Goal: Information Seeking & Learning: Find specific page/section

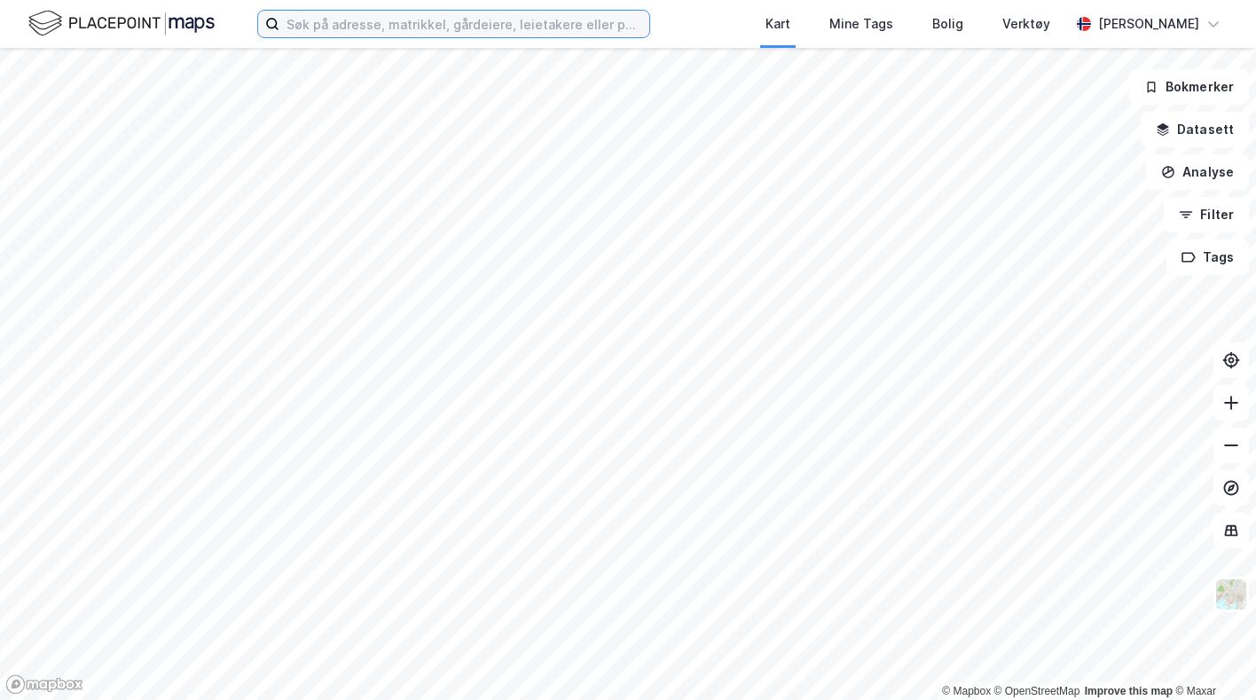
click at [512, 27] on input at bounding box center [464, 24] width 370 height 27
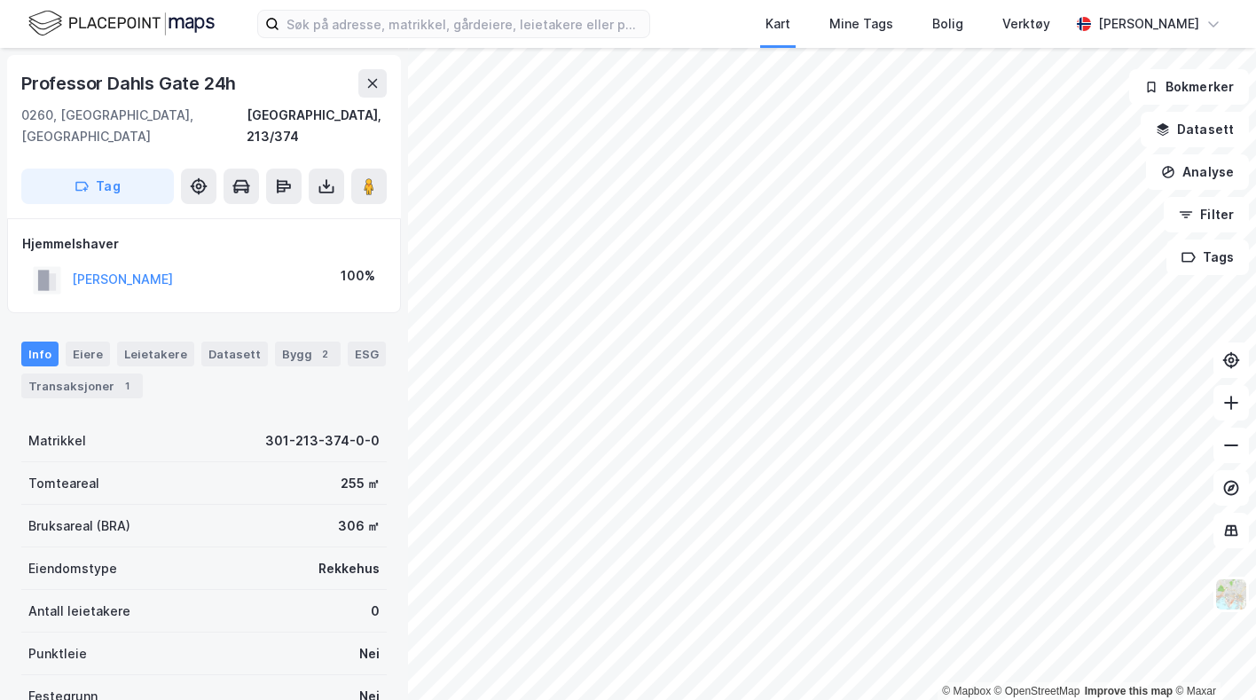
click at [118, 377] on div "1" at bounding box center [127, 386] width 18 height 18
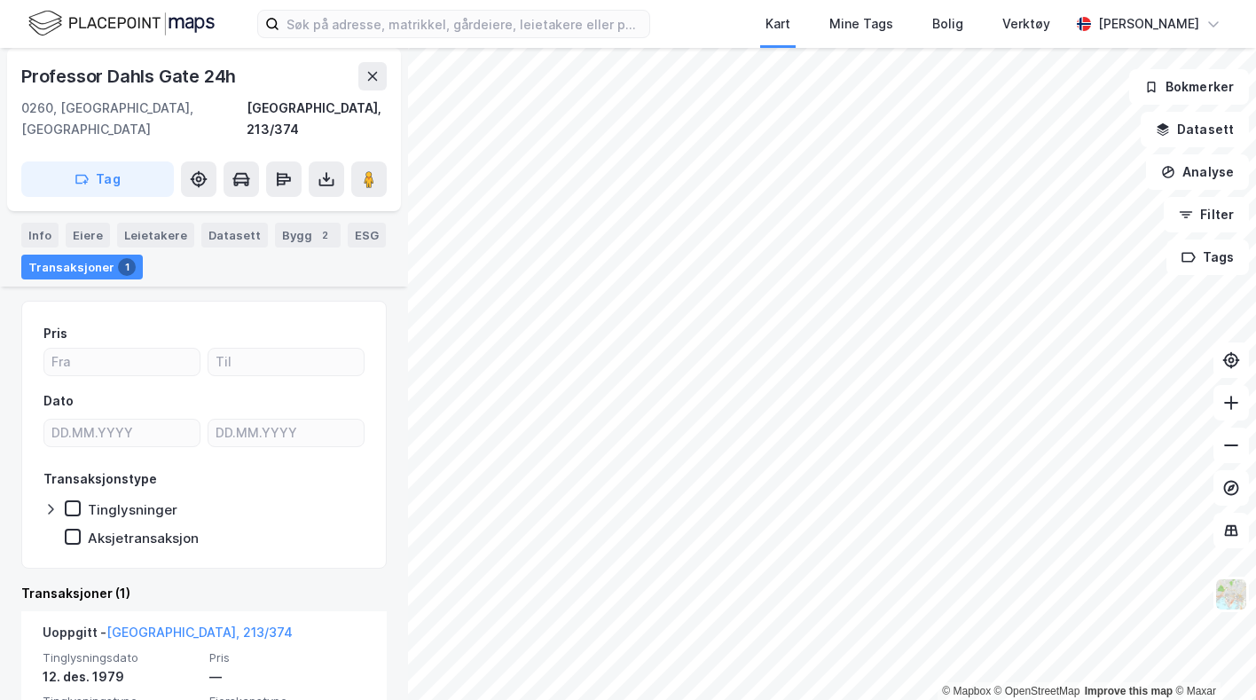
scroll to position [204, 0]
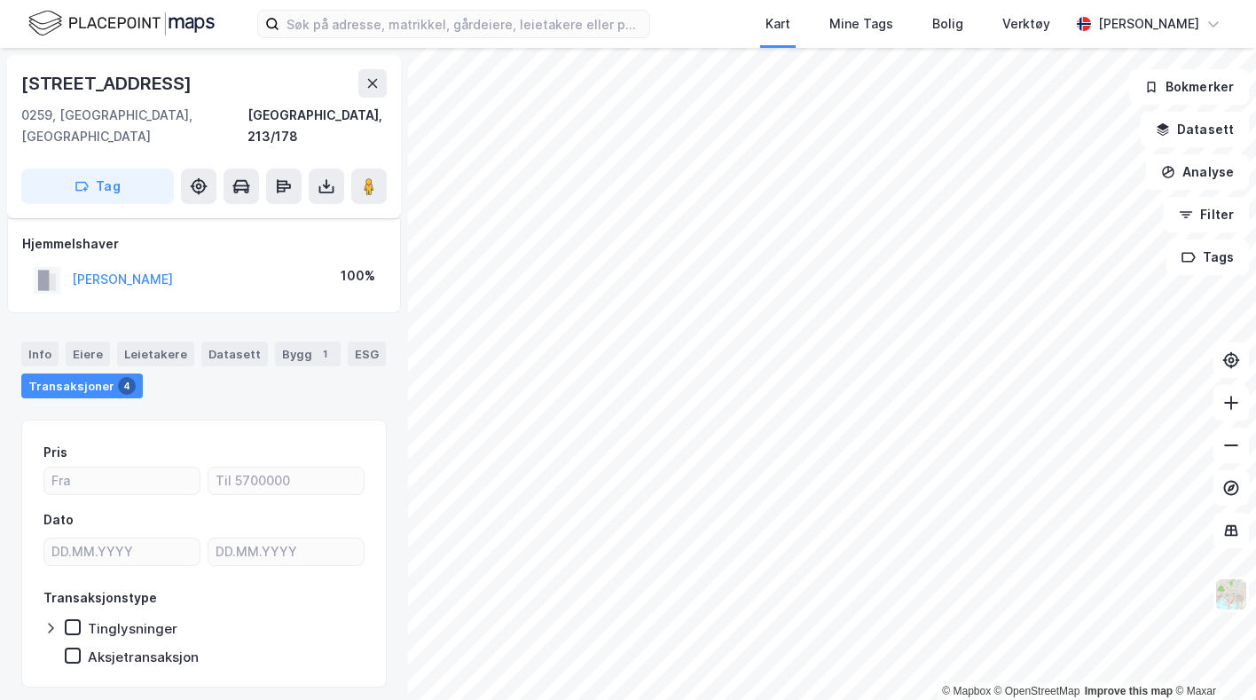
scroll to position [30, 0]
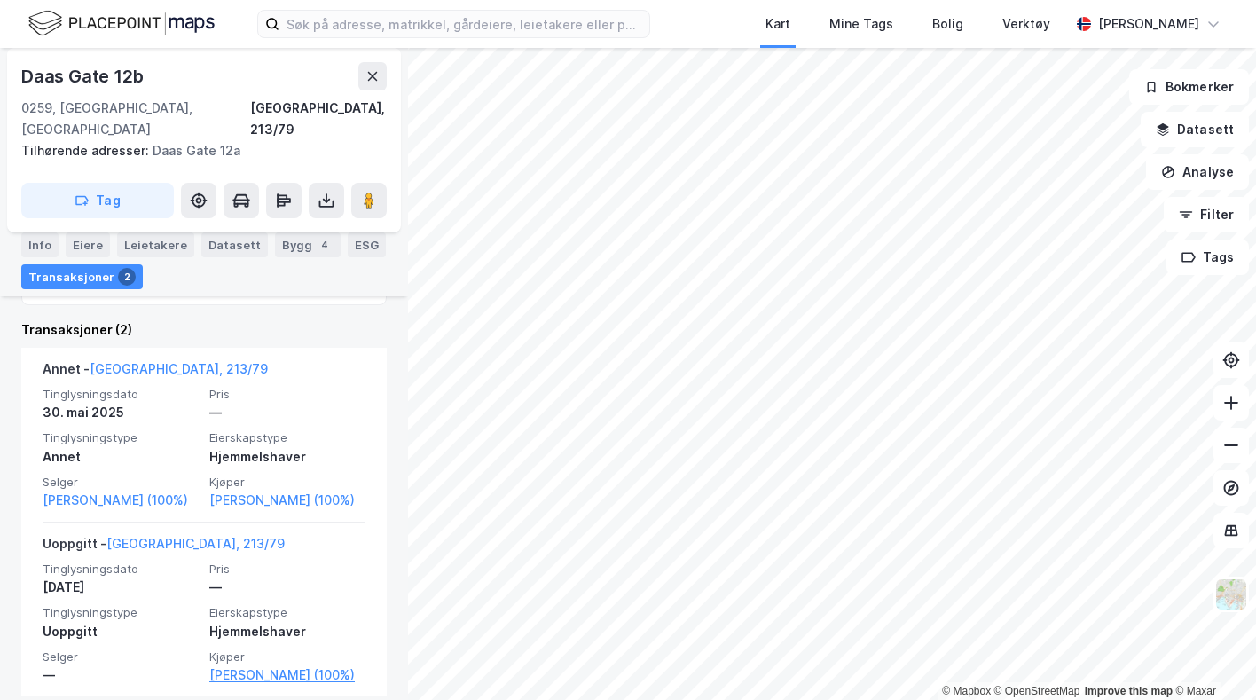
scroll to position [406, 0]
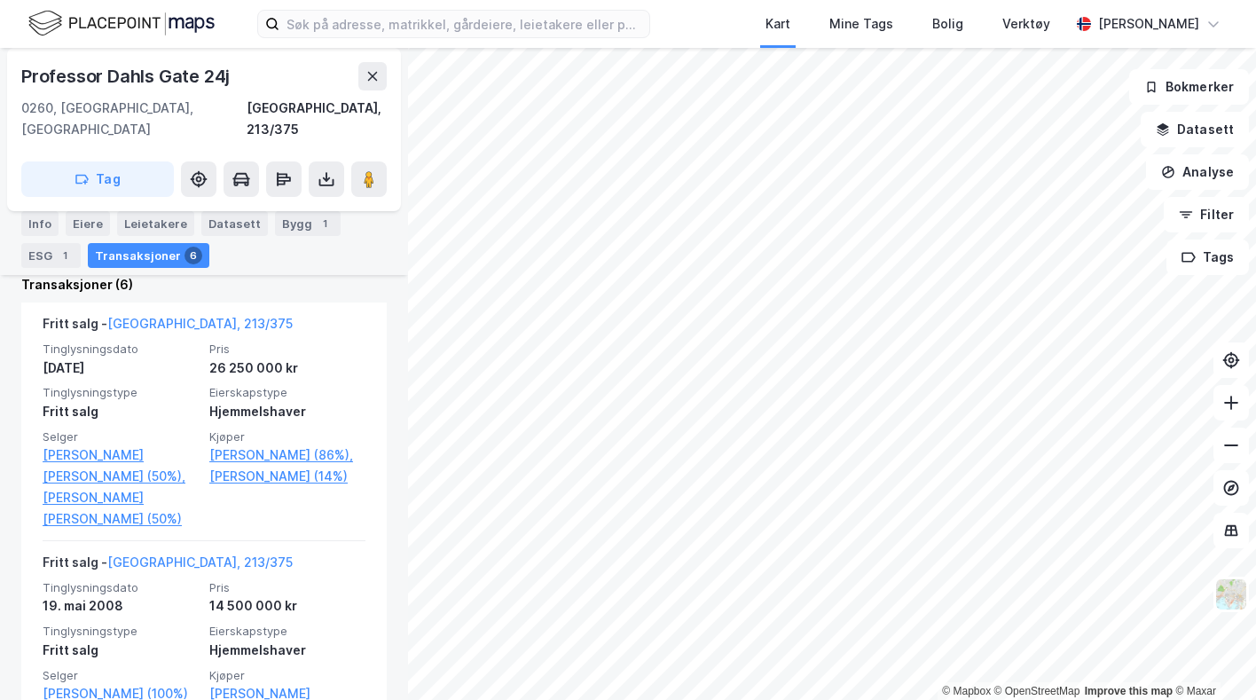
scroll to position [421, 0]
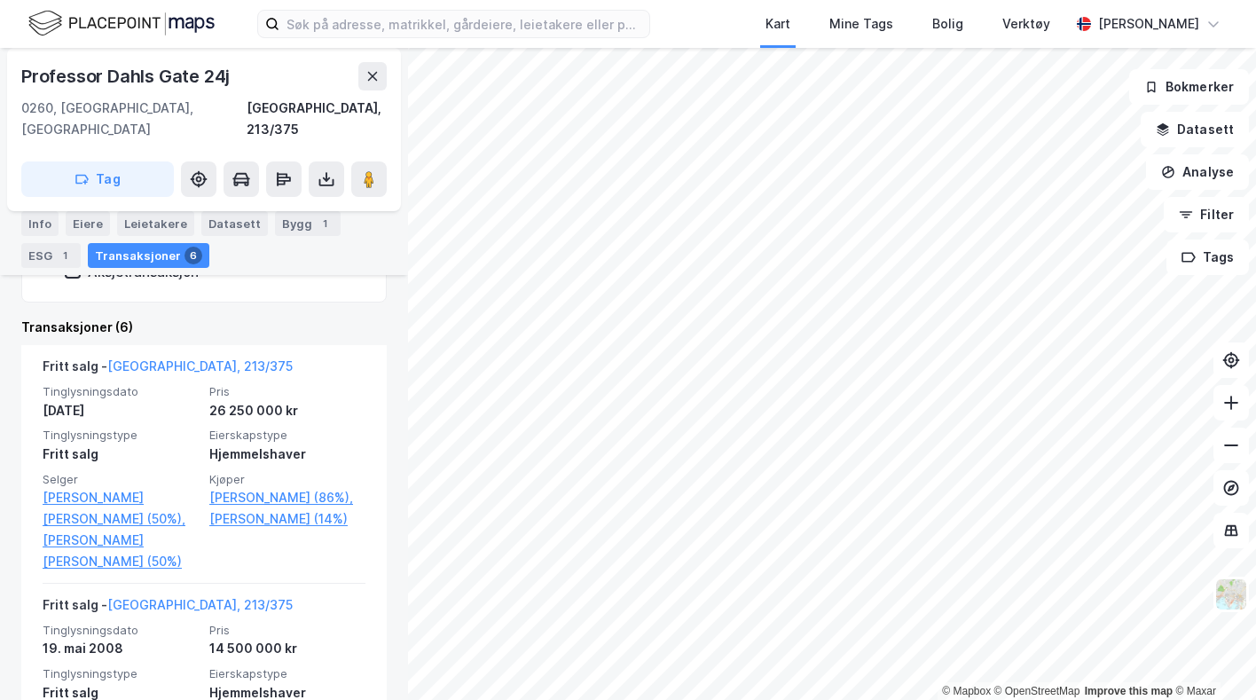
click at [303, 487] on link "[PERSON_NAME] (86%)," at bounding box center [287, 497] width 156 height 21
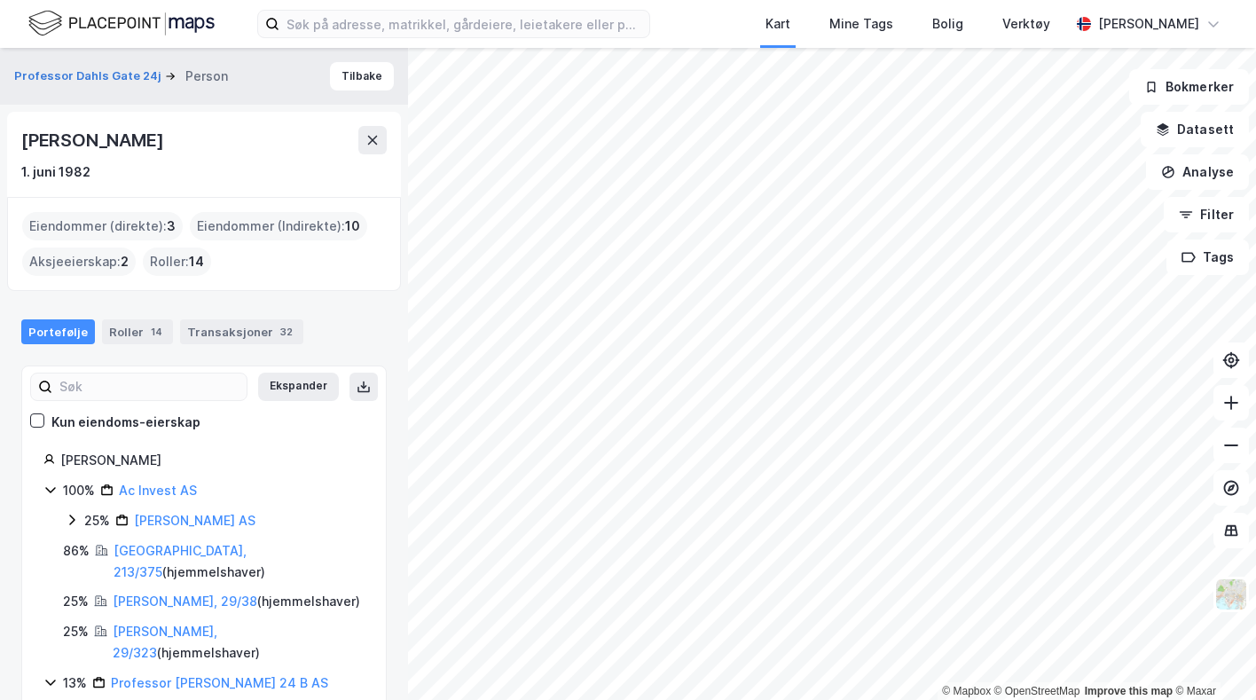
scroll to position [25, 0]
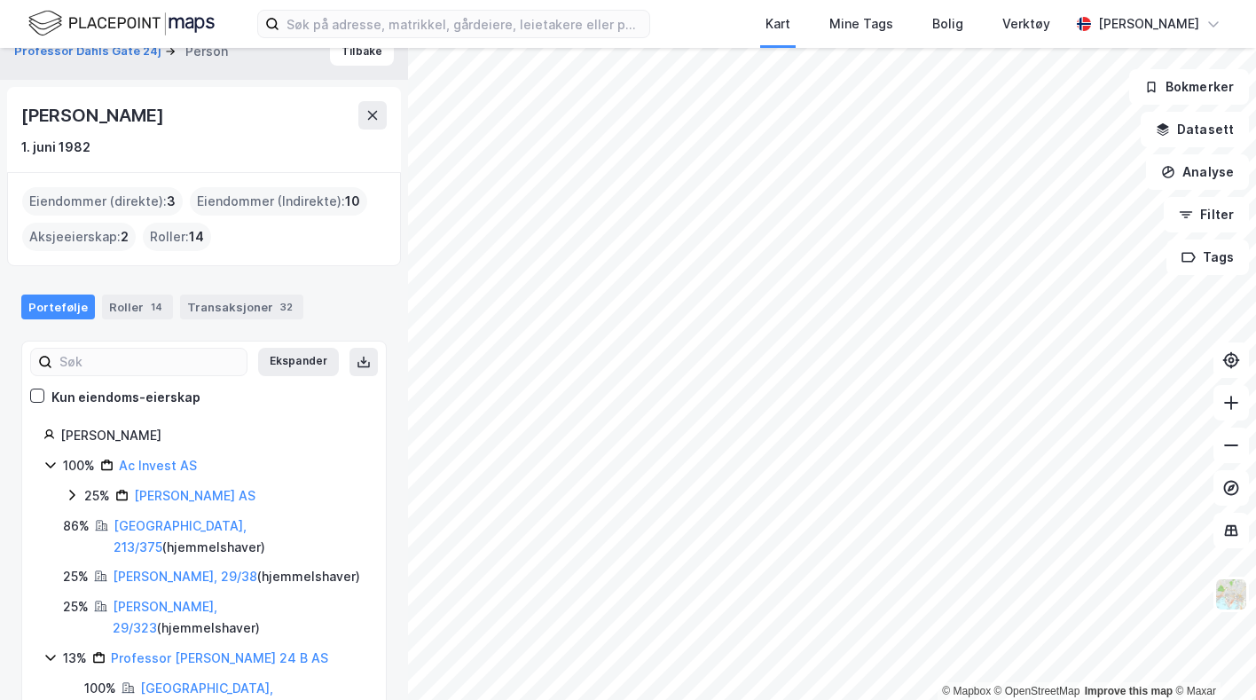
click at [277, 302] on div "32" at bounding box center [287, 307] width 20 height 18
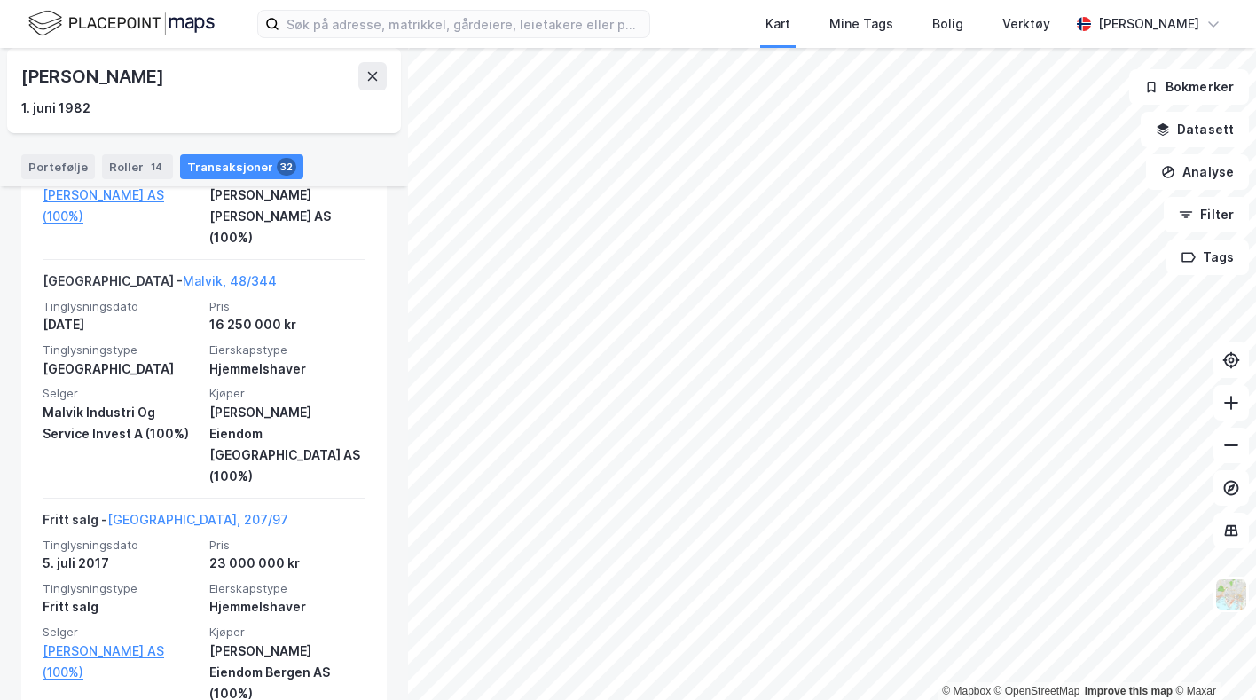
scroll to position [3636, 0]
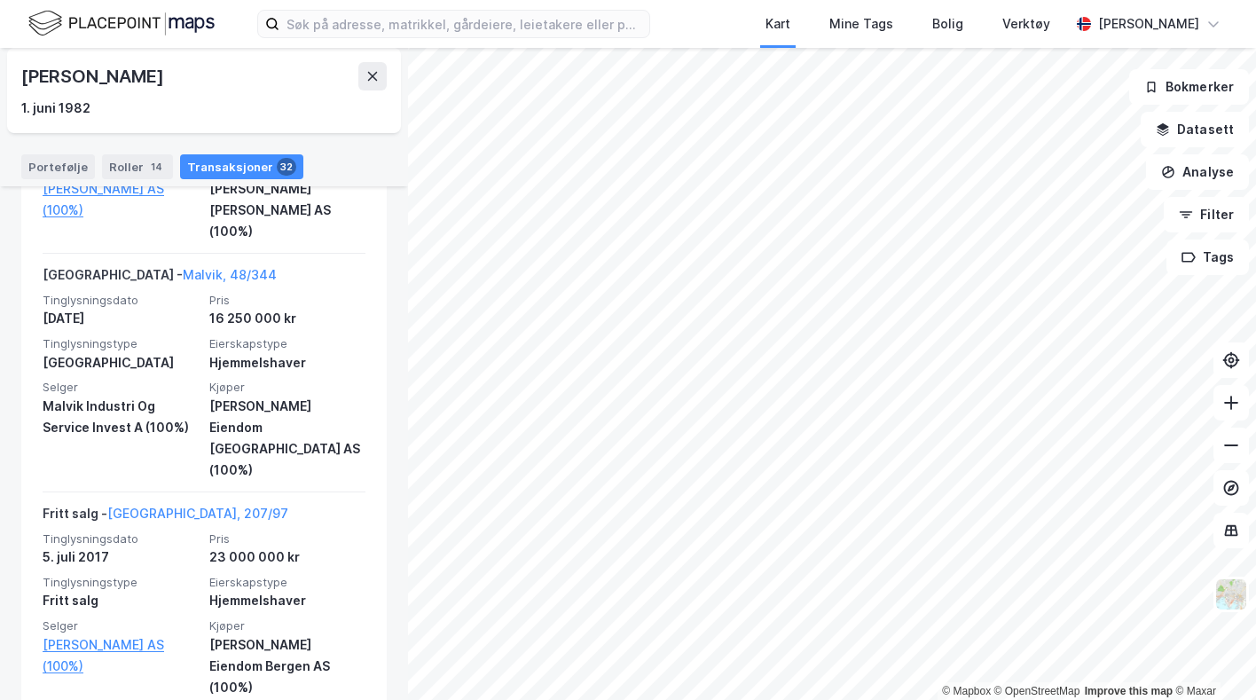
click at [130, 23] on img at bounding box center [121, 23] width 186 height 31
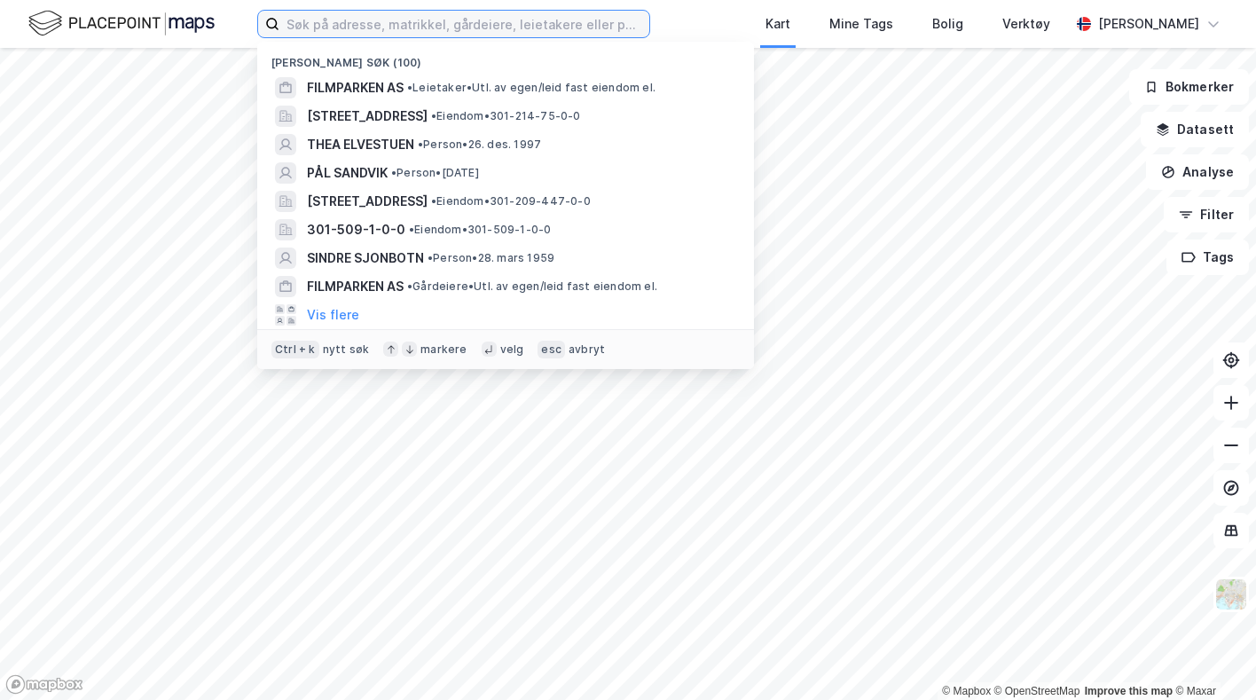
click at [363, 15] on input at bounding box center [464, 24] width 370 height 27
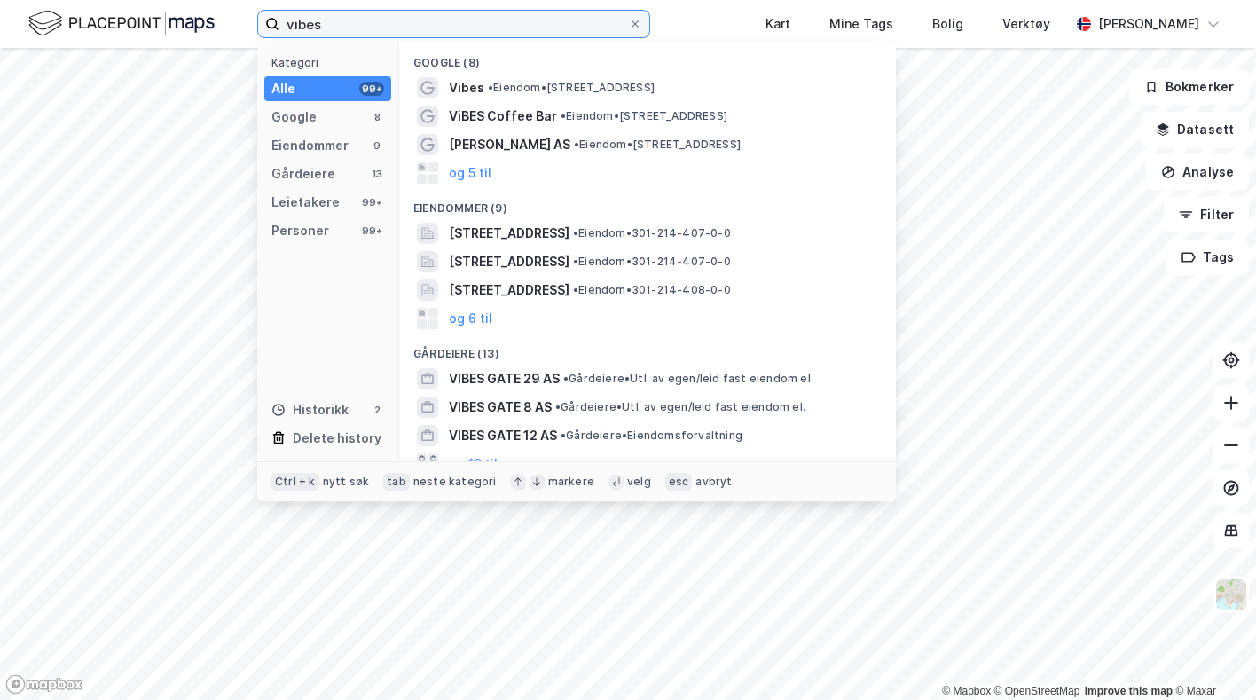
scroll to position [89, 0]
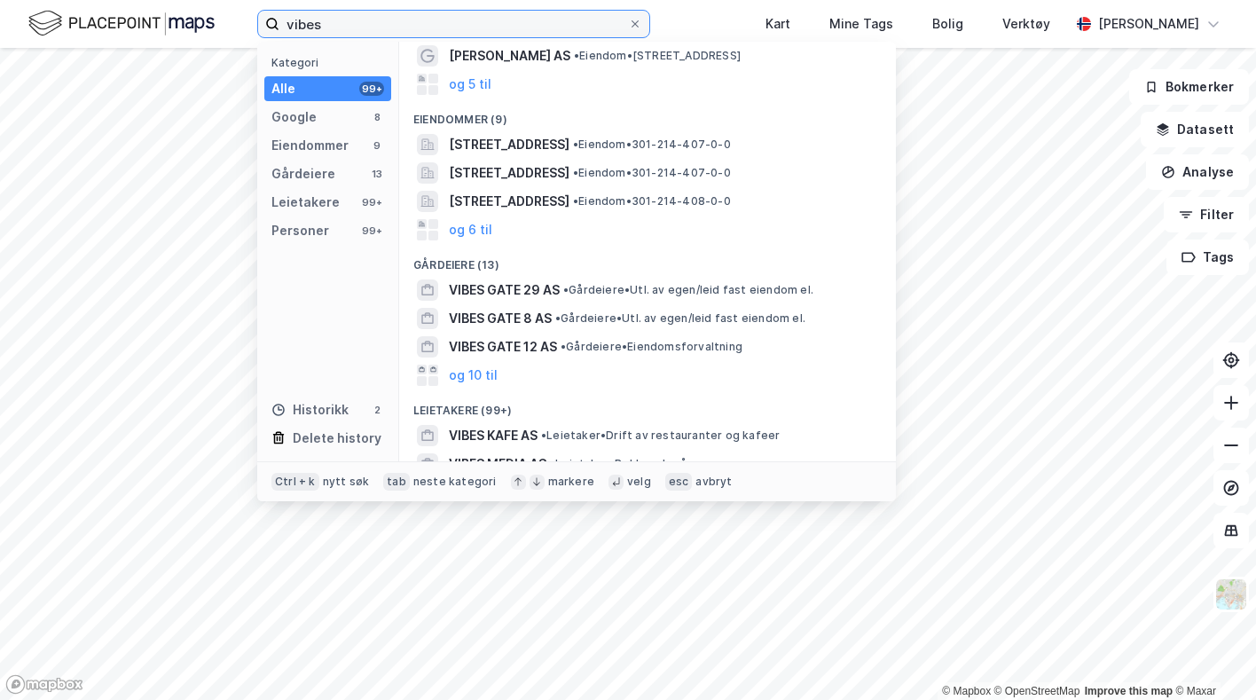
type input "vibes"
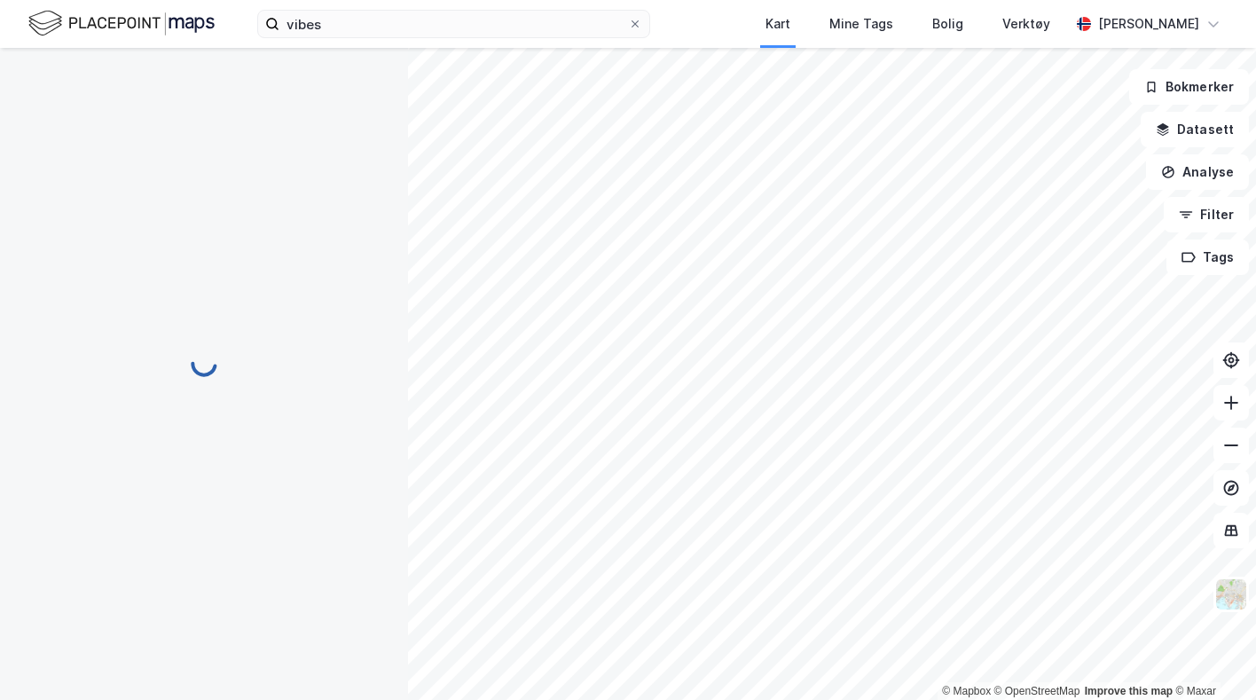
scroll to position [164, 0]
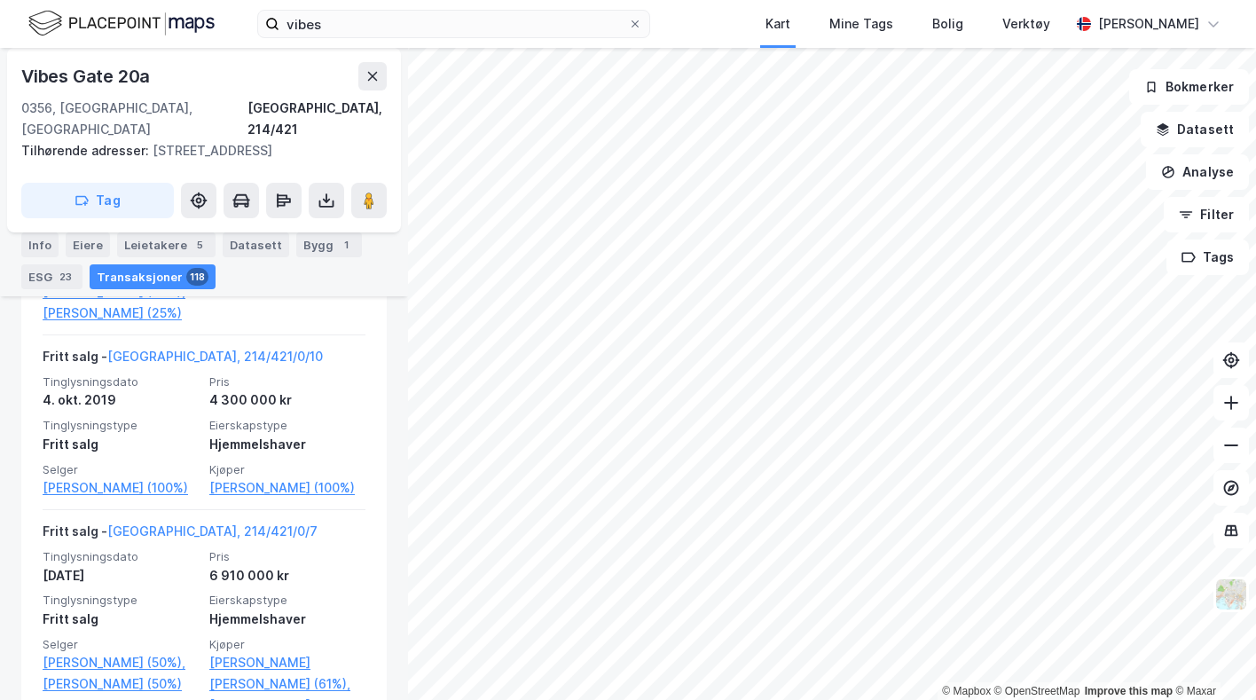
scroll to position [3190, 0]
click at [178, 365] on link "[GEOGRAPHIC_DATA], 214/421/0/10" at bounding box center [215, 357] width 216 height 15
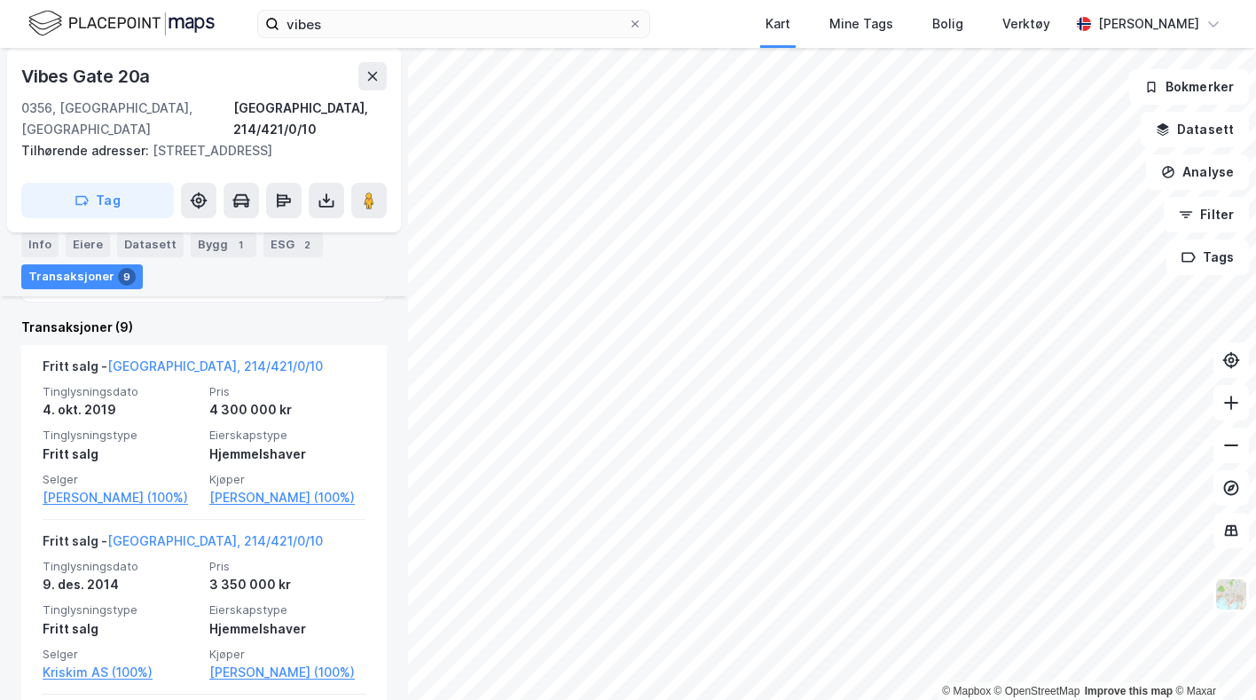
scroll to position [639, 0]
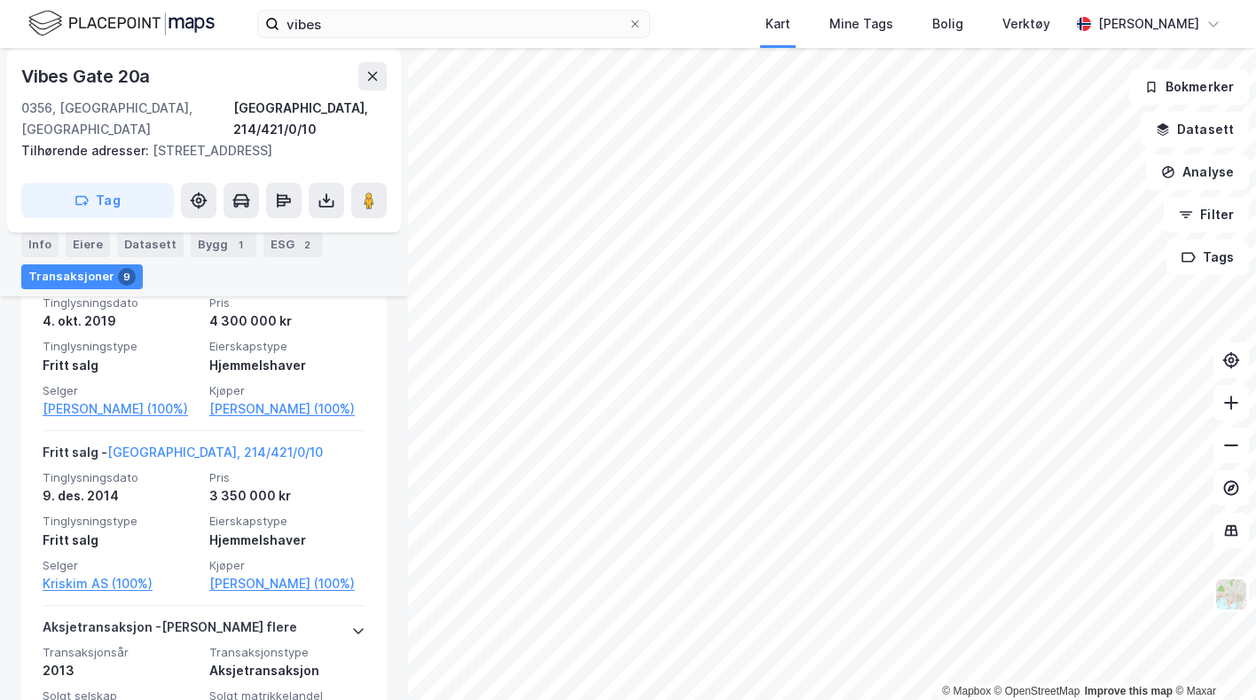
click at [209, 399] on link "[PERSON_NAME] (100%)" at bounding box center [287, 408] width 156 height 21
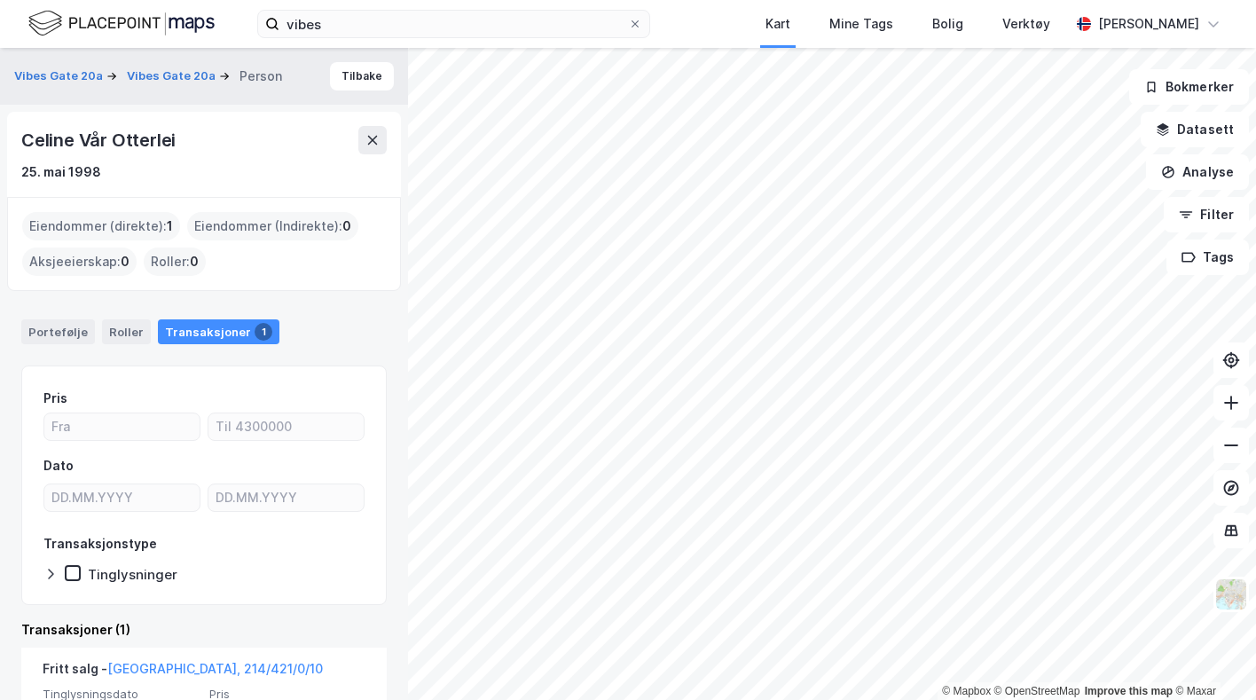
click at [54, 322] on div "Portefølje" at bounding box center [58, 331] width 74 height 25
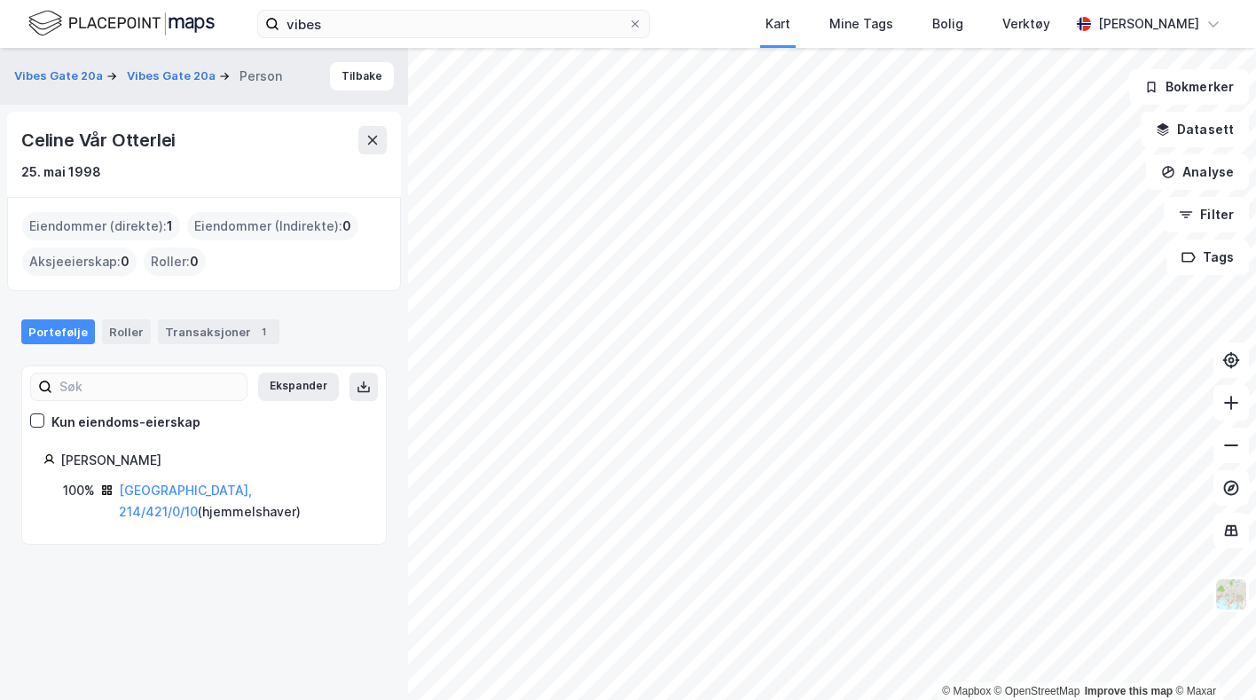
click at [160, 483] on link "[GEOGRAPHIC_DATA], 214/421/0/10" at bounding box center [185, 500] width 133 height 36
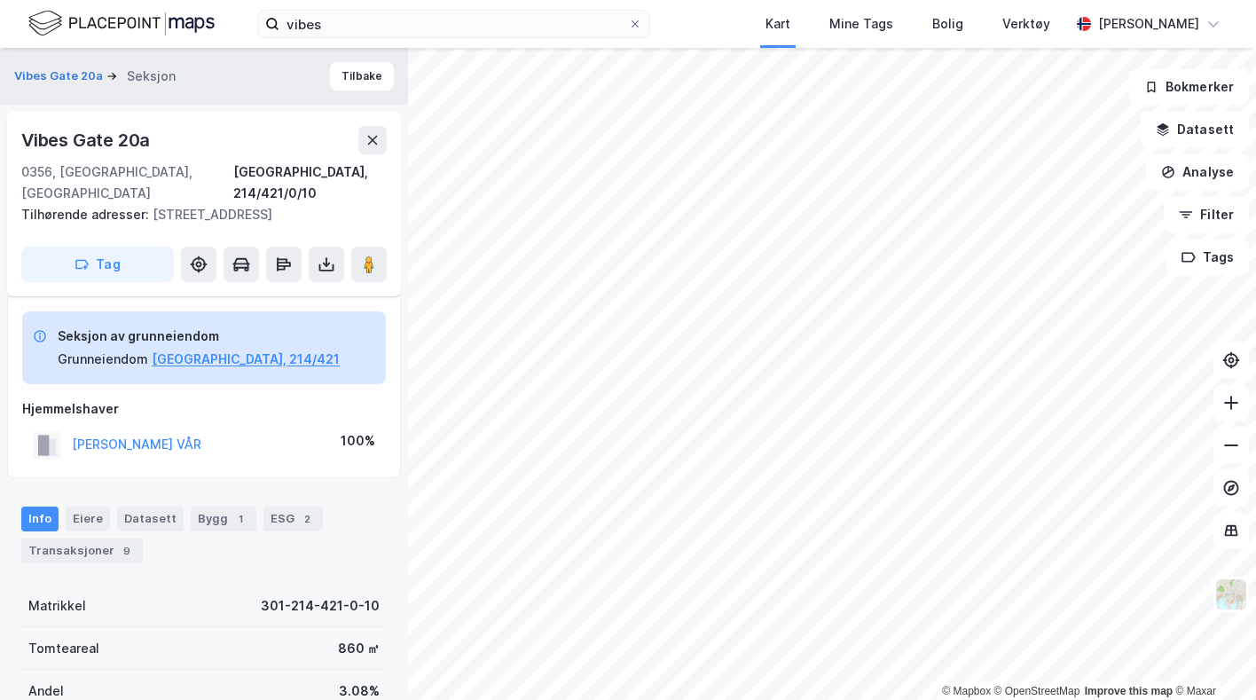
scroll to position [212, 0]
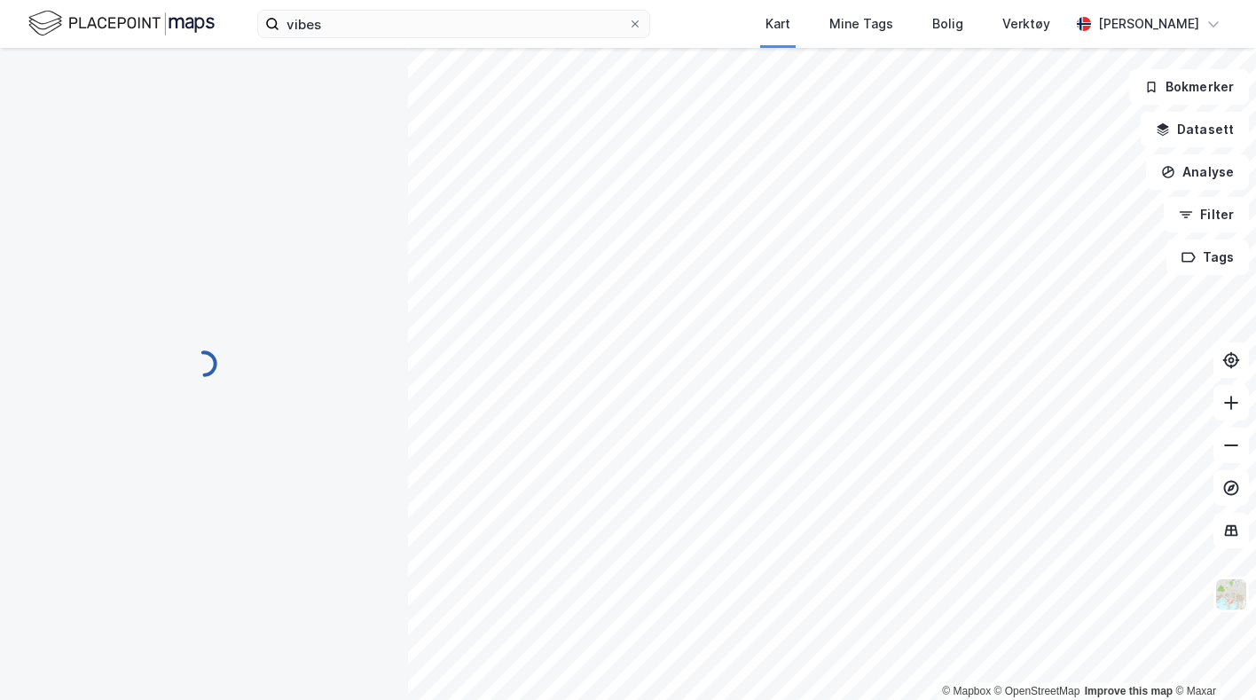
scroll to position [212, 0]
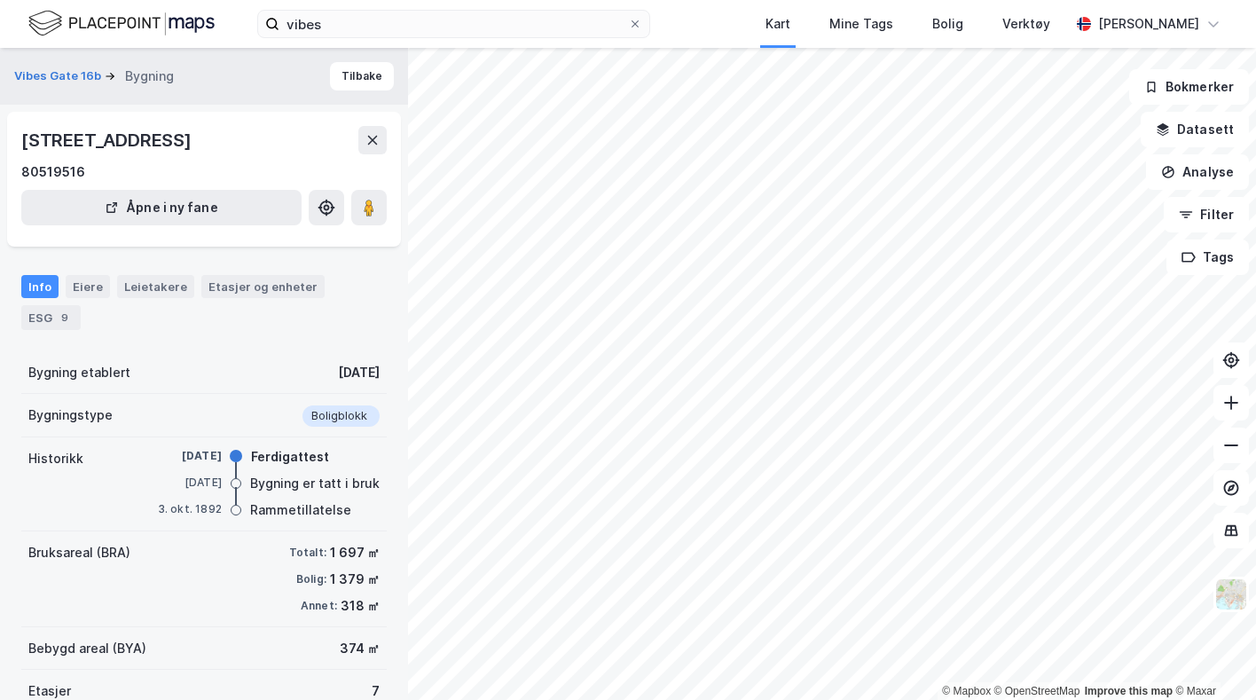
scroll to position [122, 0]
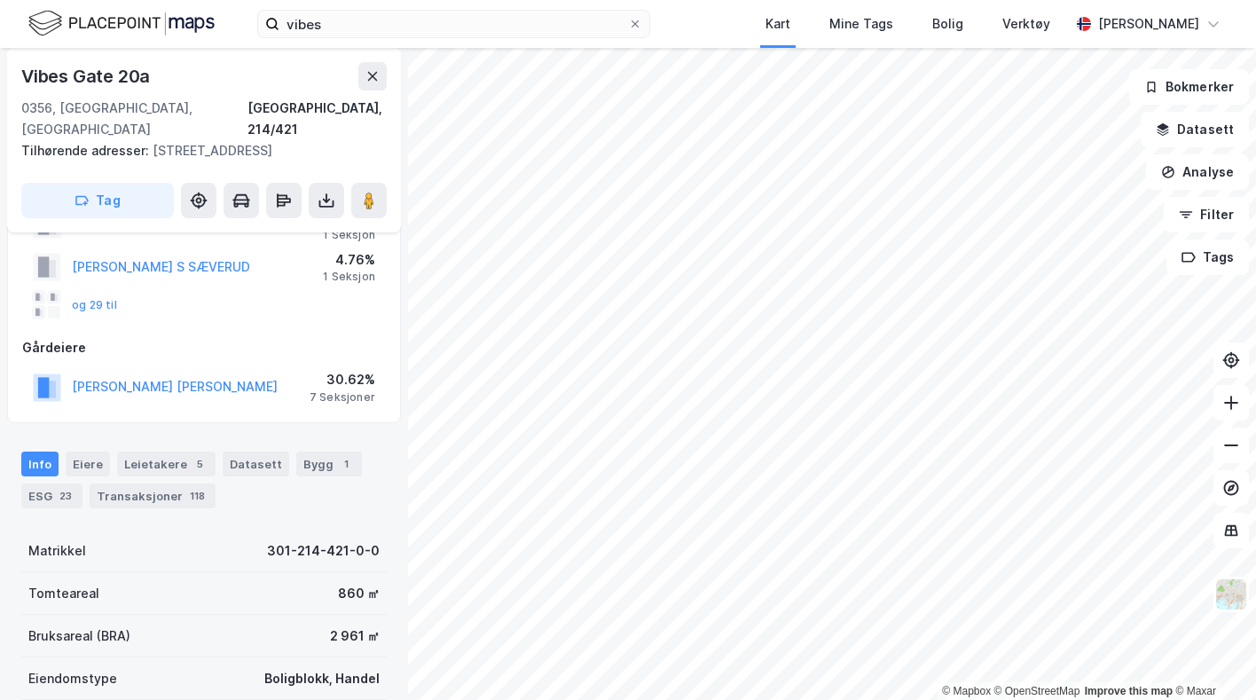
scroll to position [122, 0]
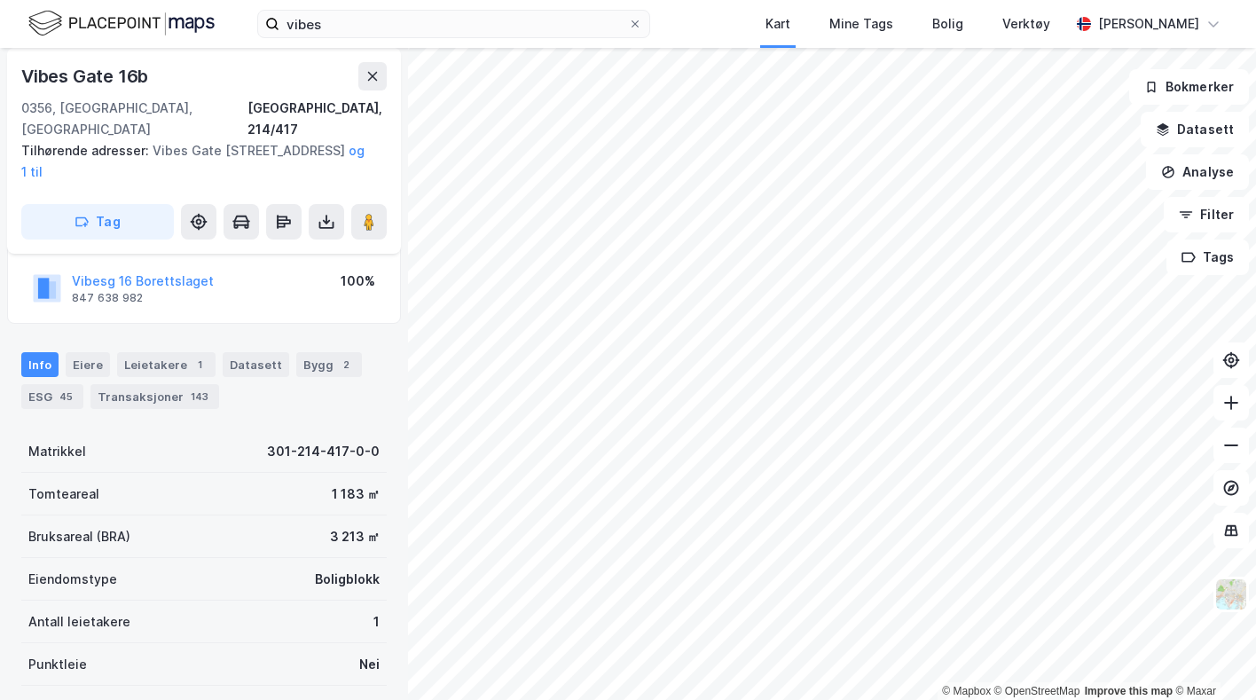
click at [823, 0] on html "vibes Kart Mine Tags [PERSON_NAME] Verktøy [PERSON_NAME] © Mapbox © OpenStreetM…" at bounding box center [628, 350] width 1256 height 700
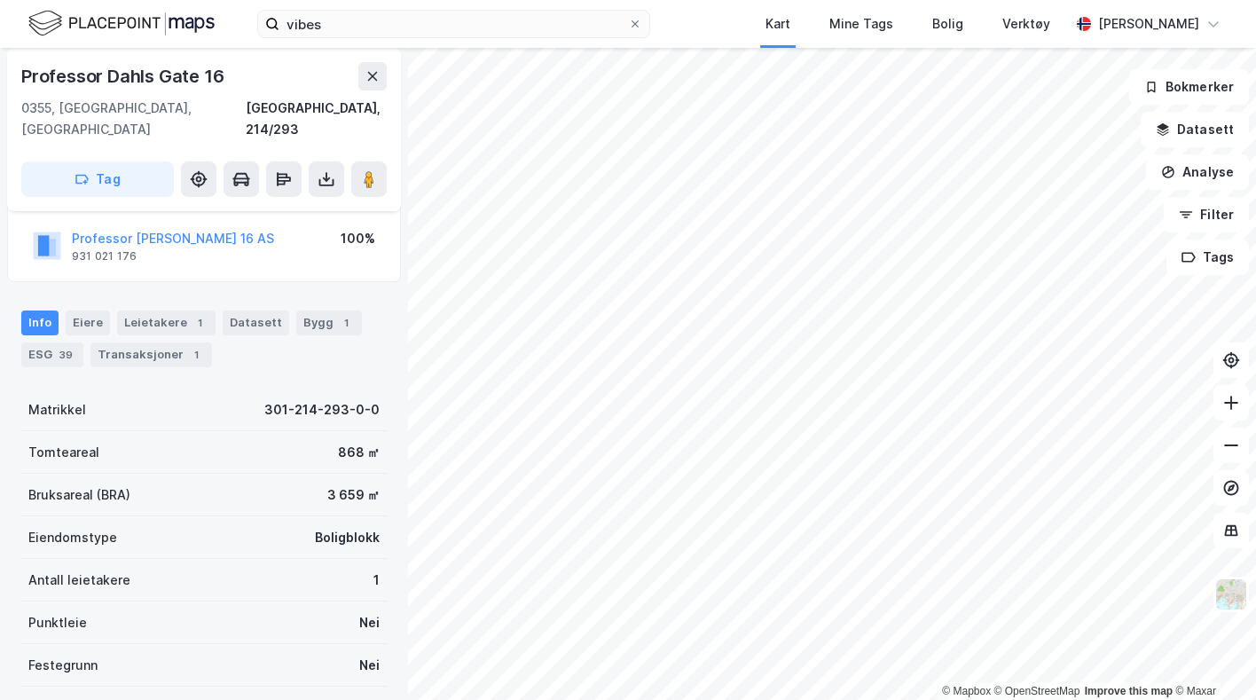
scroll to position [122, 0]
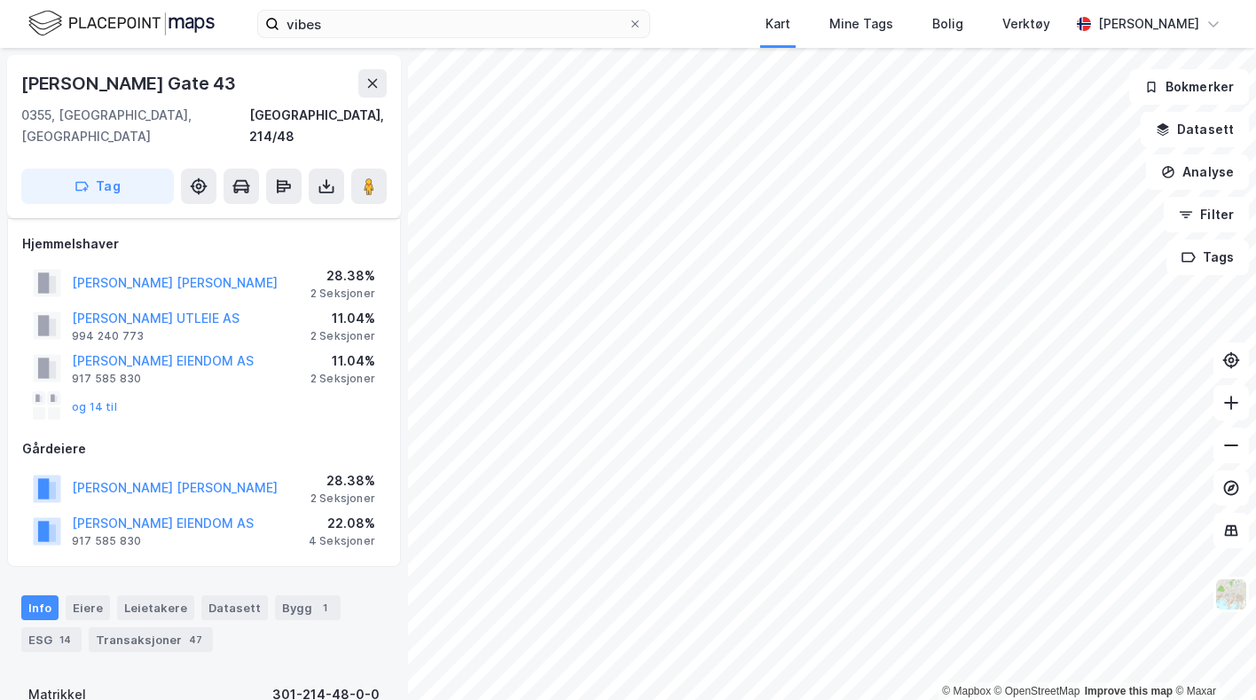
scroll to position [122, 0]
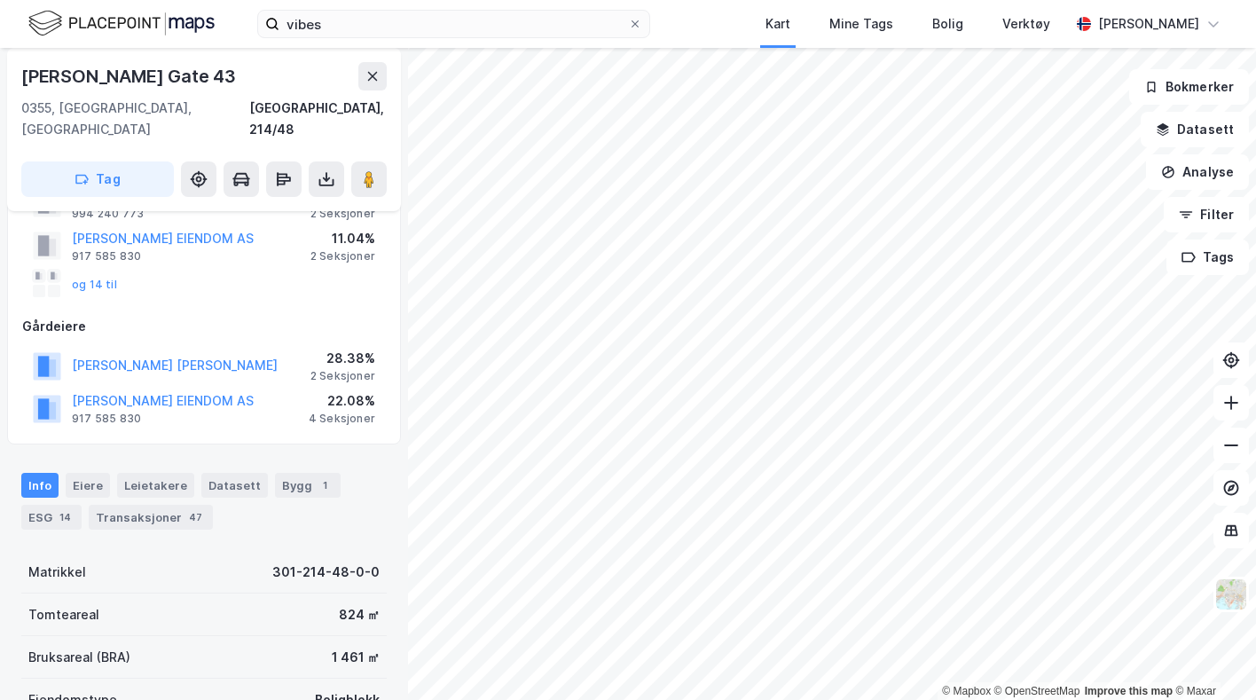
click at [140, 505] on div "Transaksjoner 47" at bounding box center [151, 517] width 124 height 25
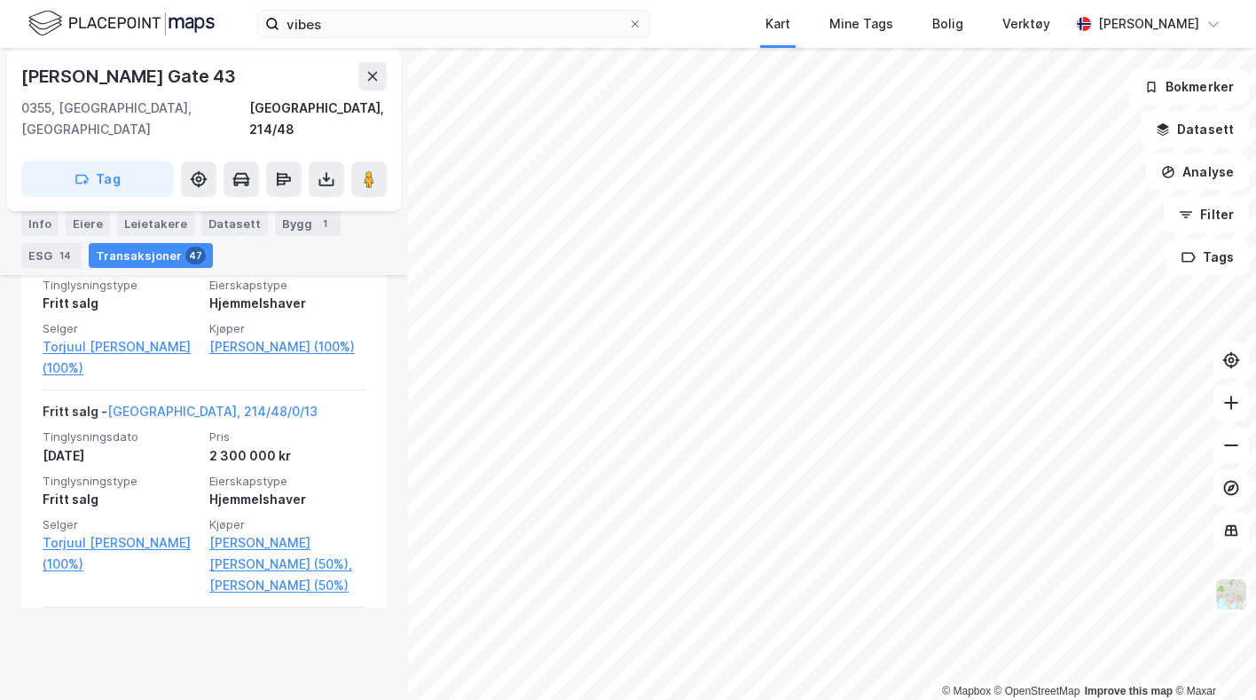
scroll to position [9328, 0]
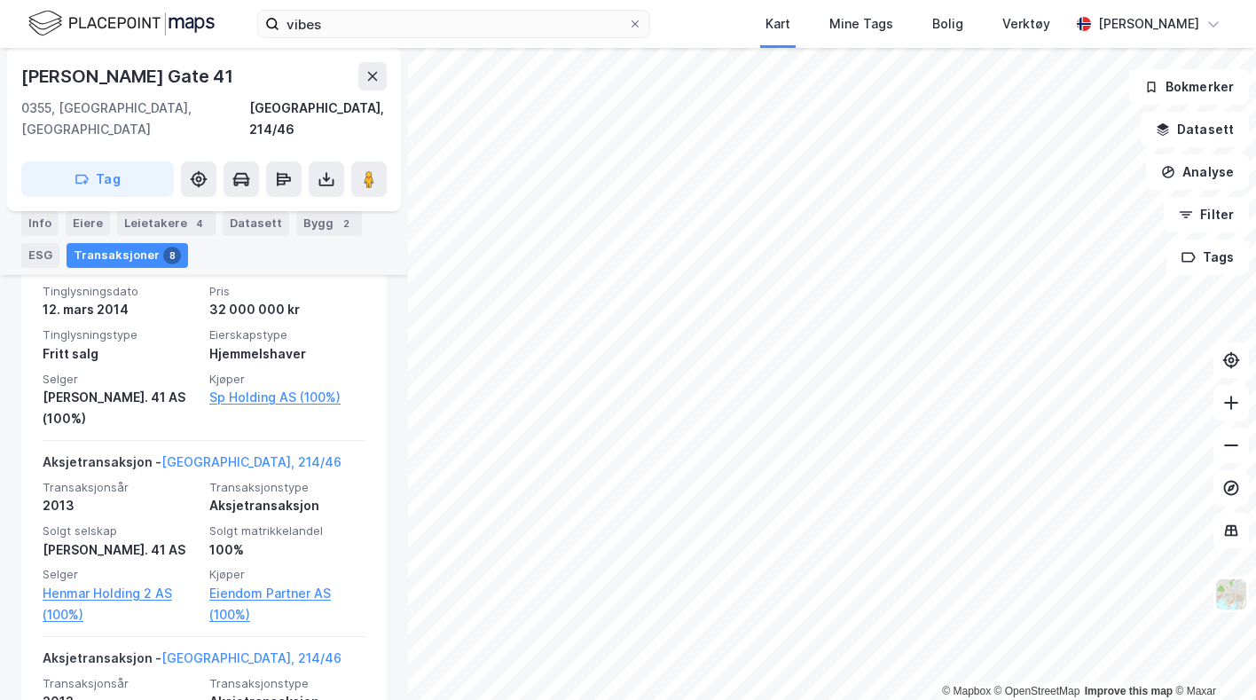
scroll to position [476, 0]
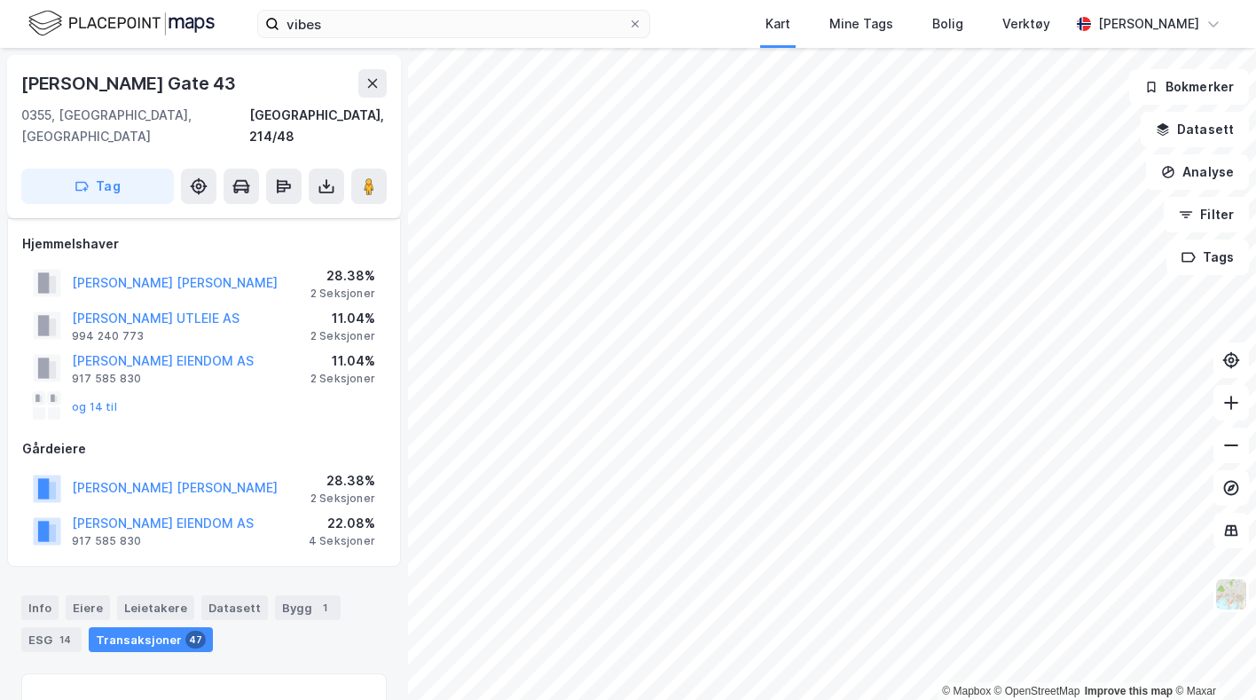
scroll to position [285, 0]
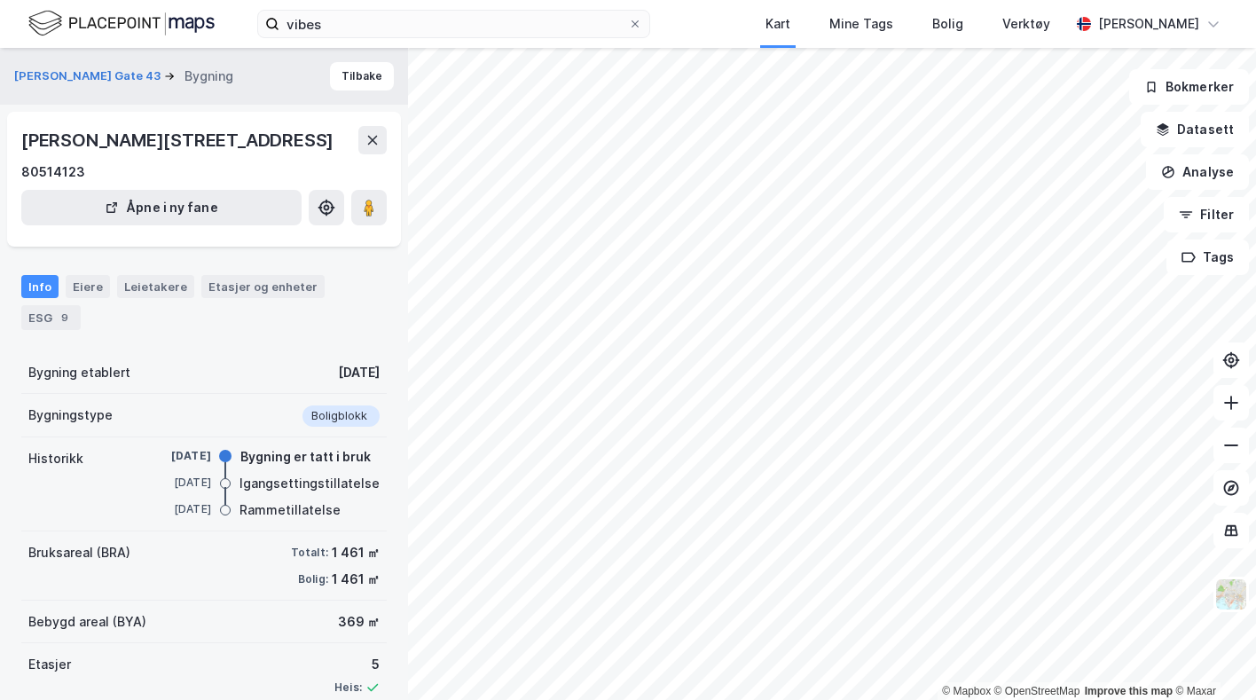
scroll to position [122, 0]
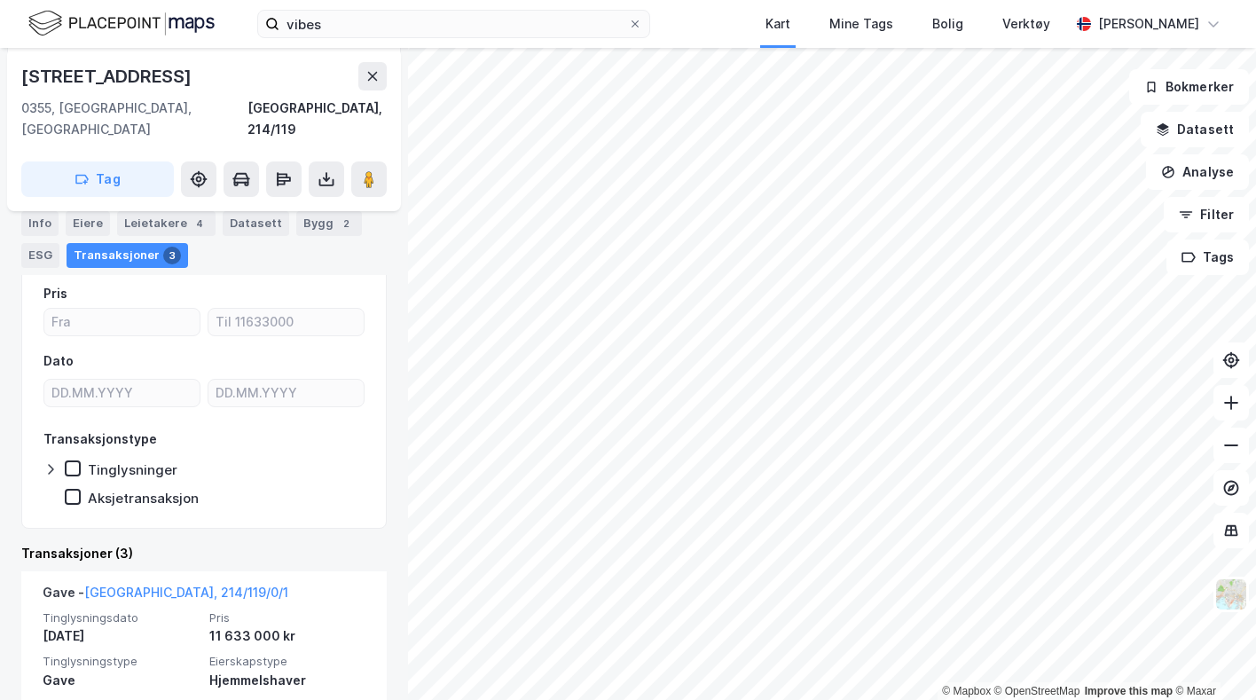
scroll to position [345, 0]
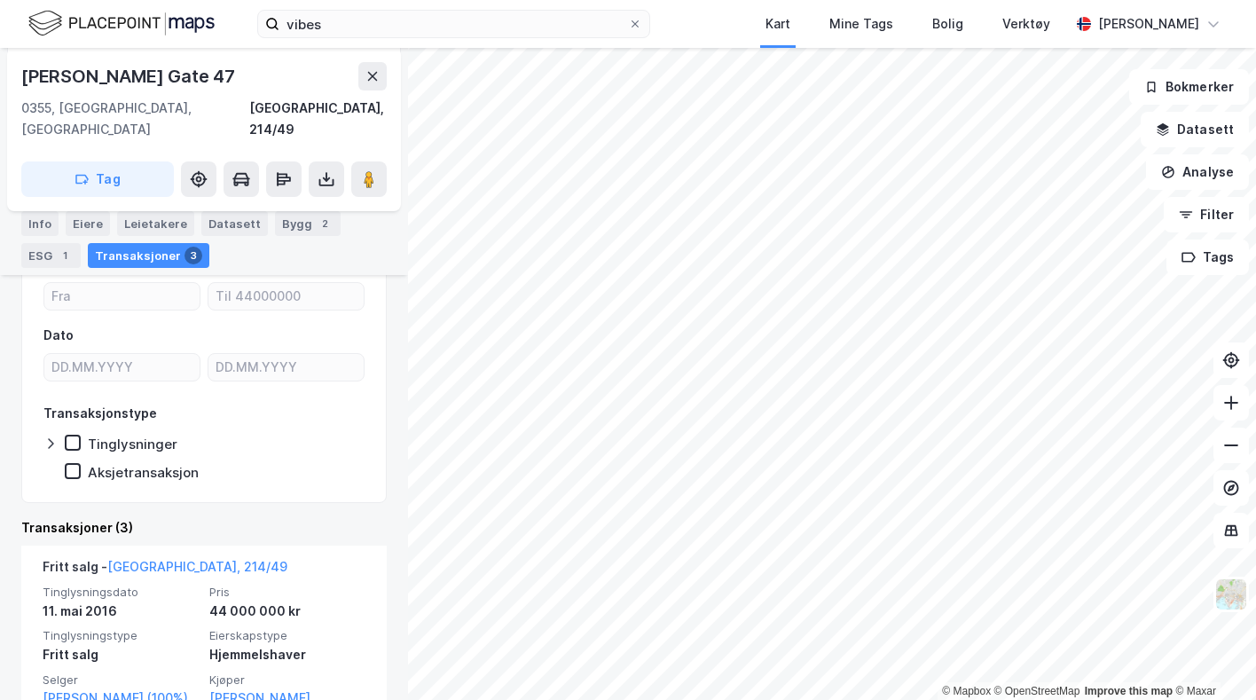
scroll to position [510, 0]
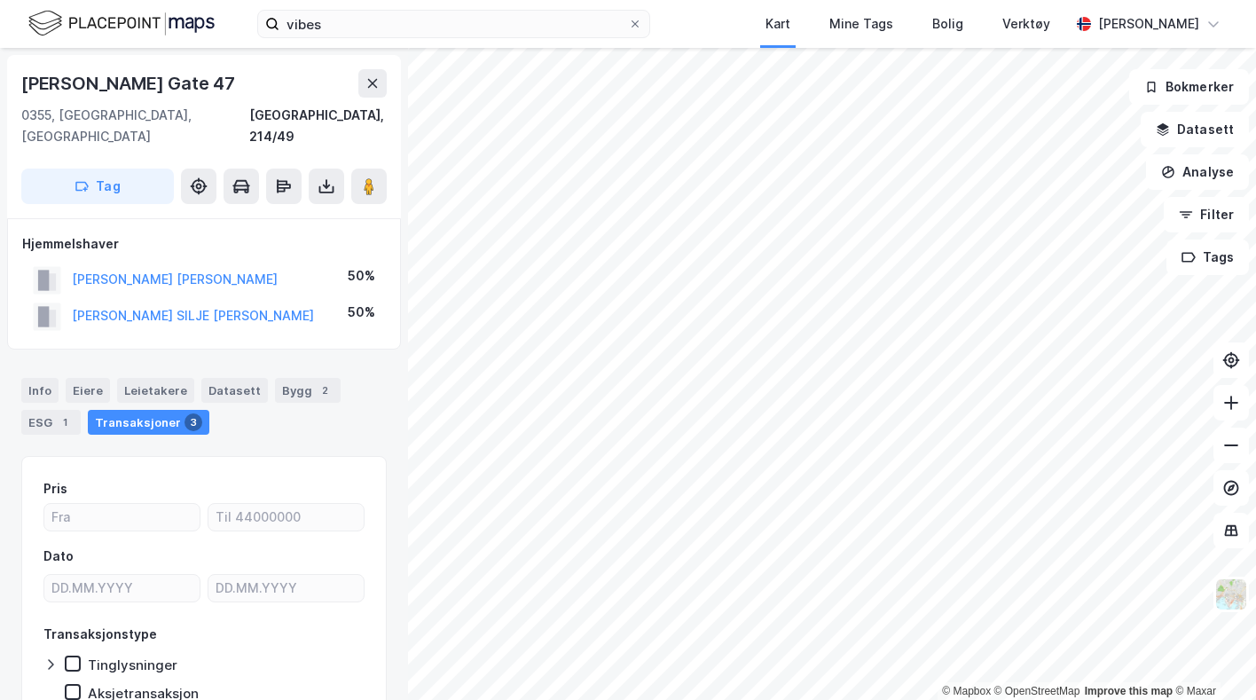
click at [0, 0] on button "[PERSON_NAME] [PERSON_NAME]" at bounding box center [0, 0] width 0 height 0
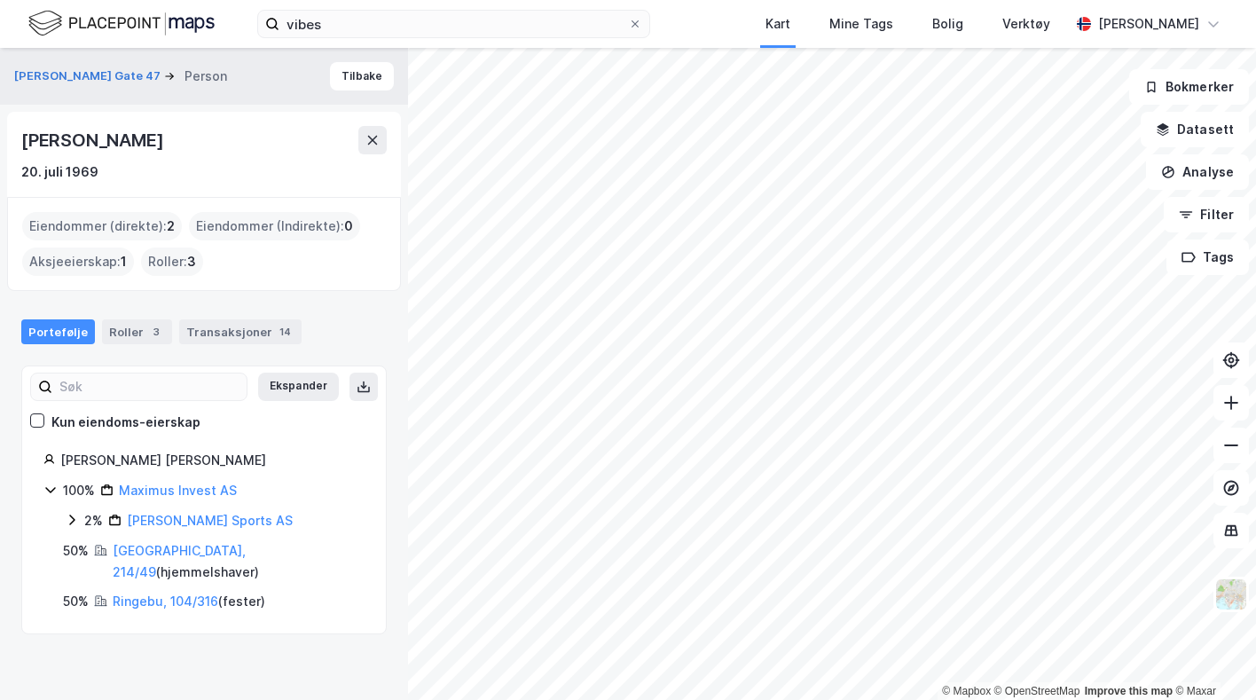
click at [75, 137] on div "[PERSON_NAME]" at bounding box center [93, 140] width 145 height 28
click at [50, 152] on div "[PERSON_NAME]" at bounding box center [93, 140] width 145 height 28
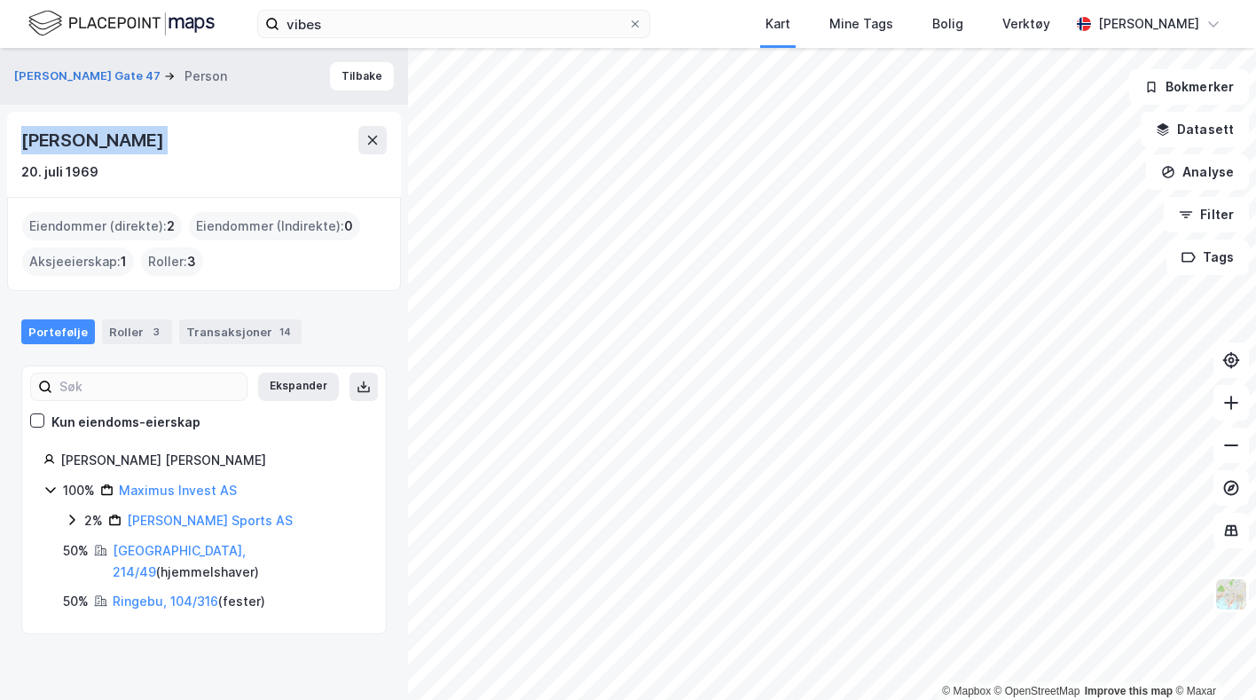
click at [50, 152] on div "[PERSON_NAME]" at bounding box center [93, 140] width 145 height 28
